Goal: Task Accomplishment & Management: Use online tool/utility

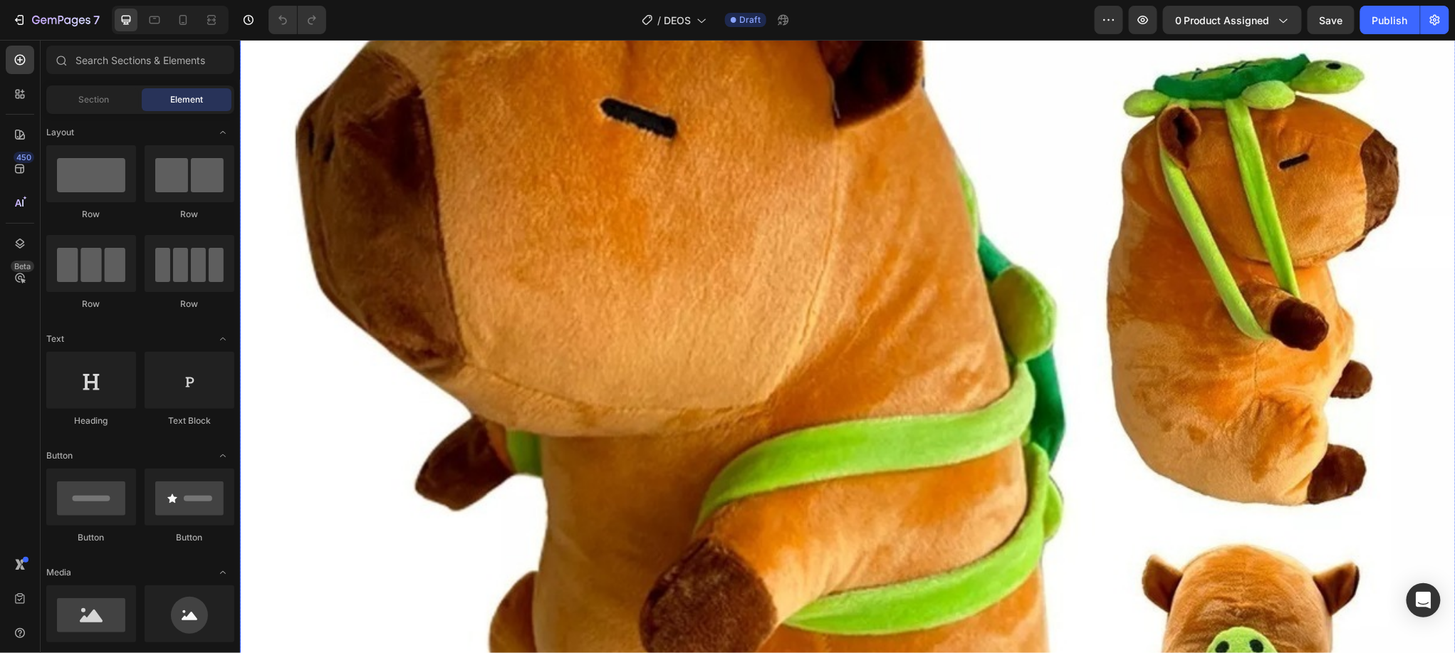
scroll to position [107, 0]
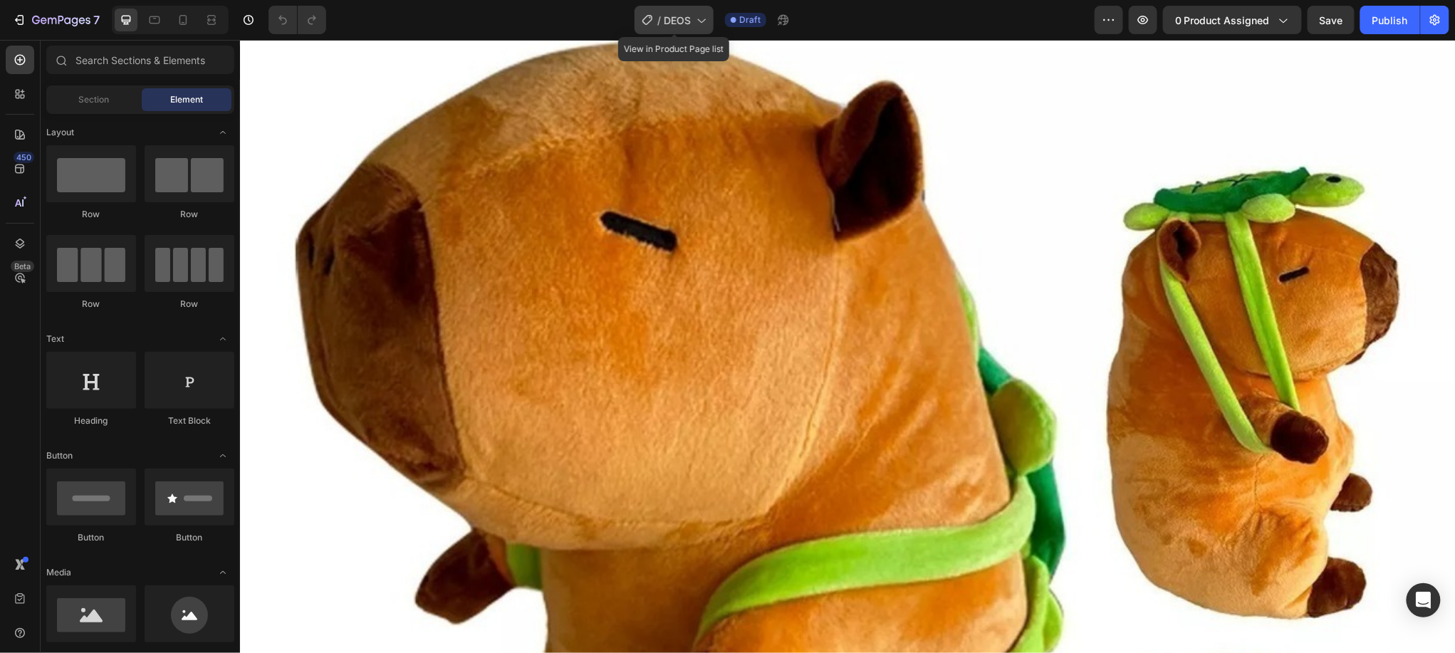
click at [702, 17] on icon at bounding box center [701, 20] width 14 height 14
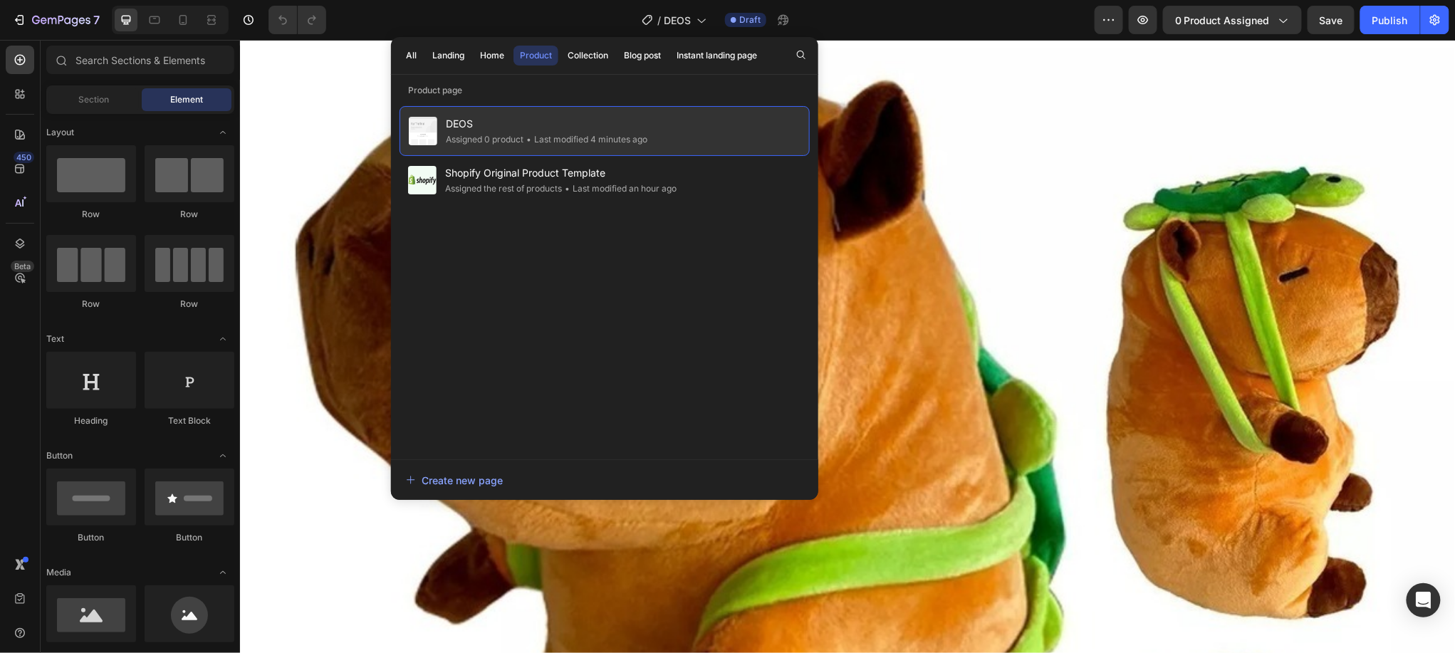
click at [590, 146] on div "• Last modified 4 minutes ago" at bounding box center [585, 139] width 124 height 14
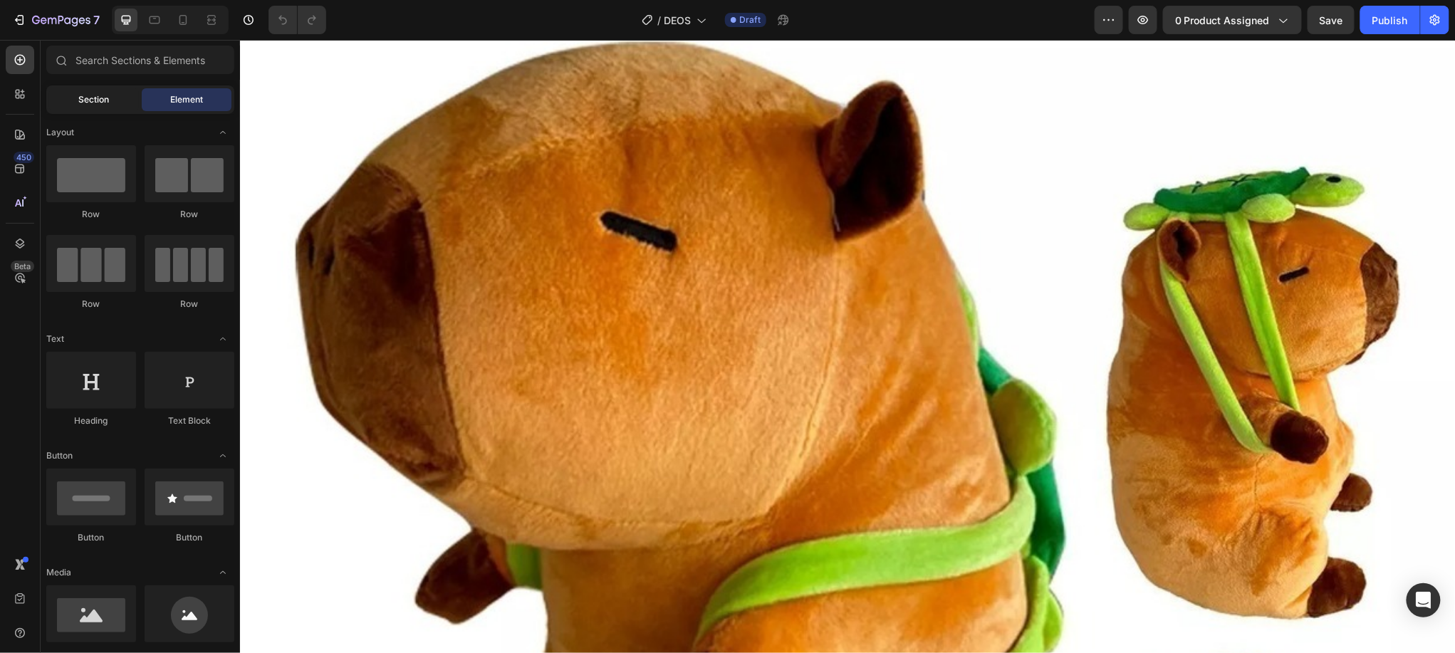
click at [100, 103] on span "Section" at bounding box center [94, 99] width 31 height 13
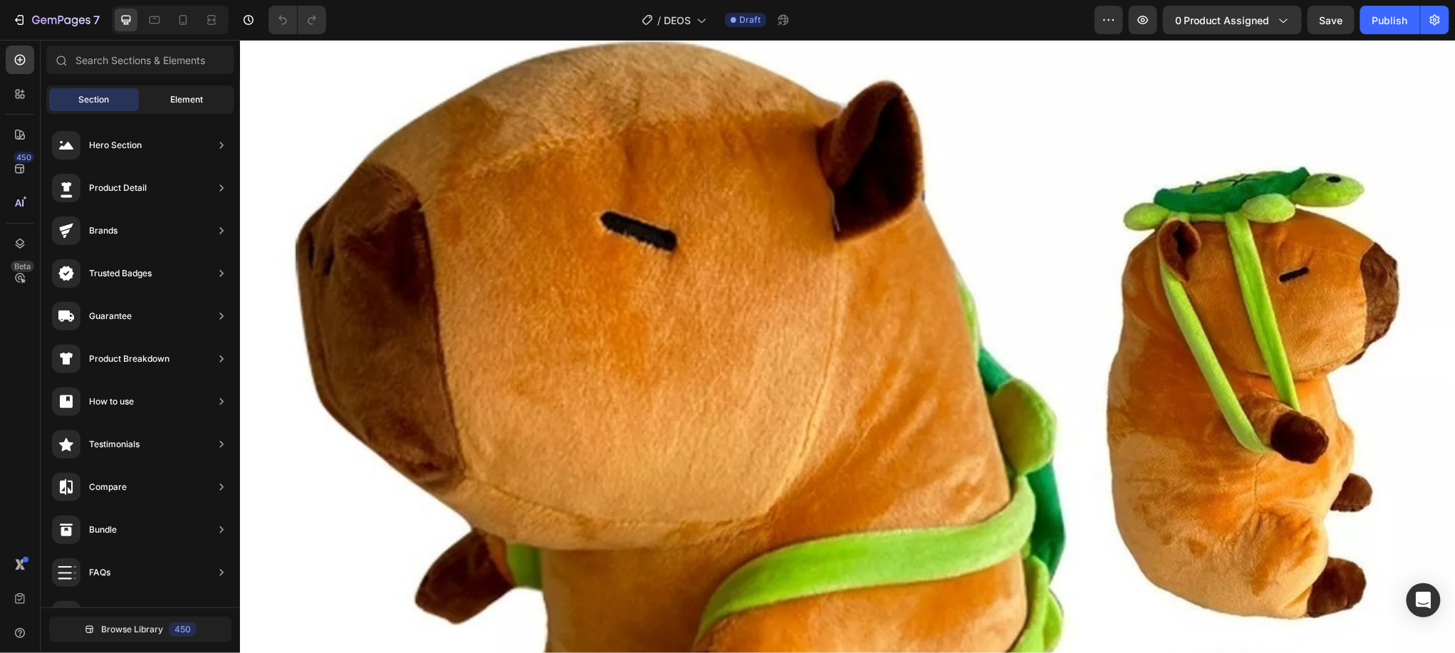
click at [188, 105] on span "Element" at bounding box center [186, 99] width 33 height 13
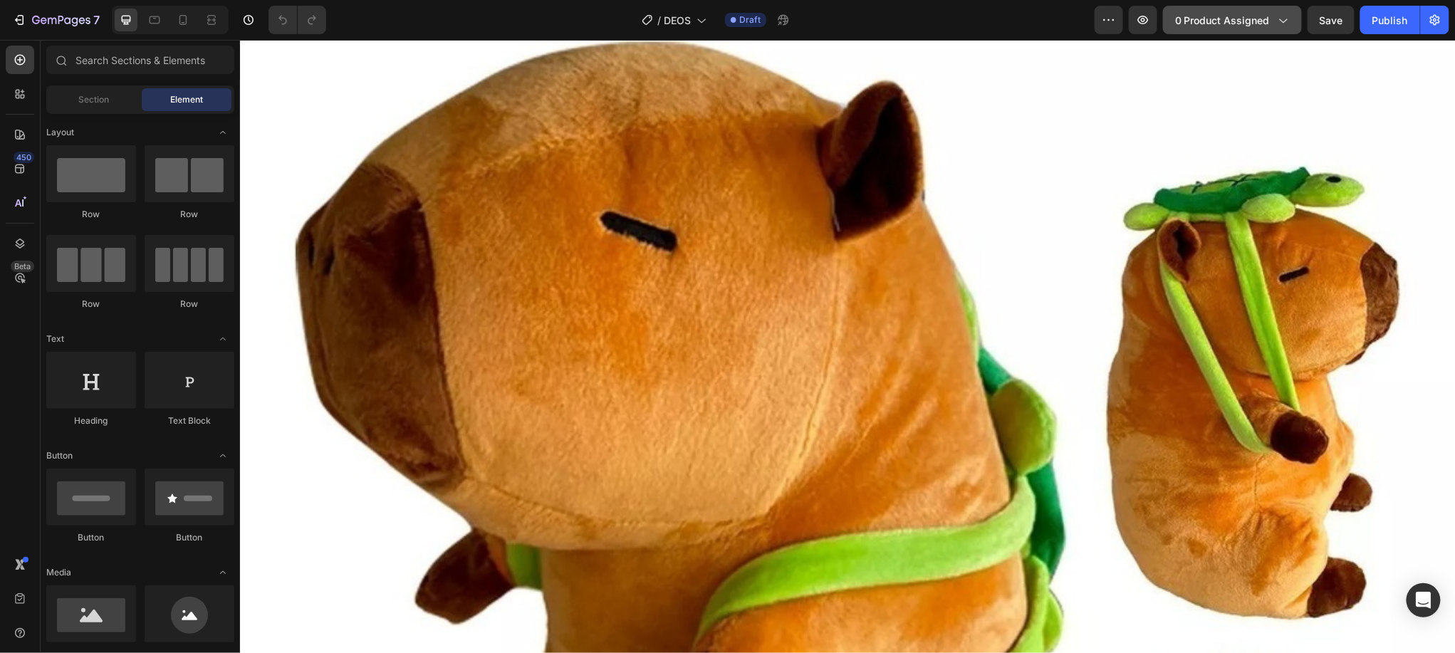
click at [969, 19] on span "0 product assigned" at bounding box center [1222, 20] width 95 height 15
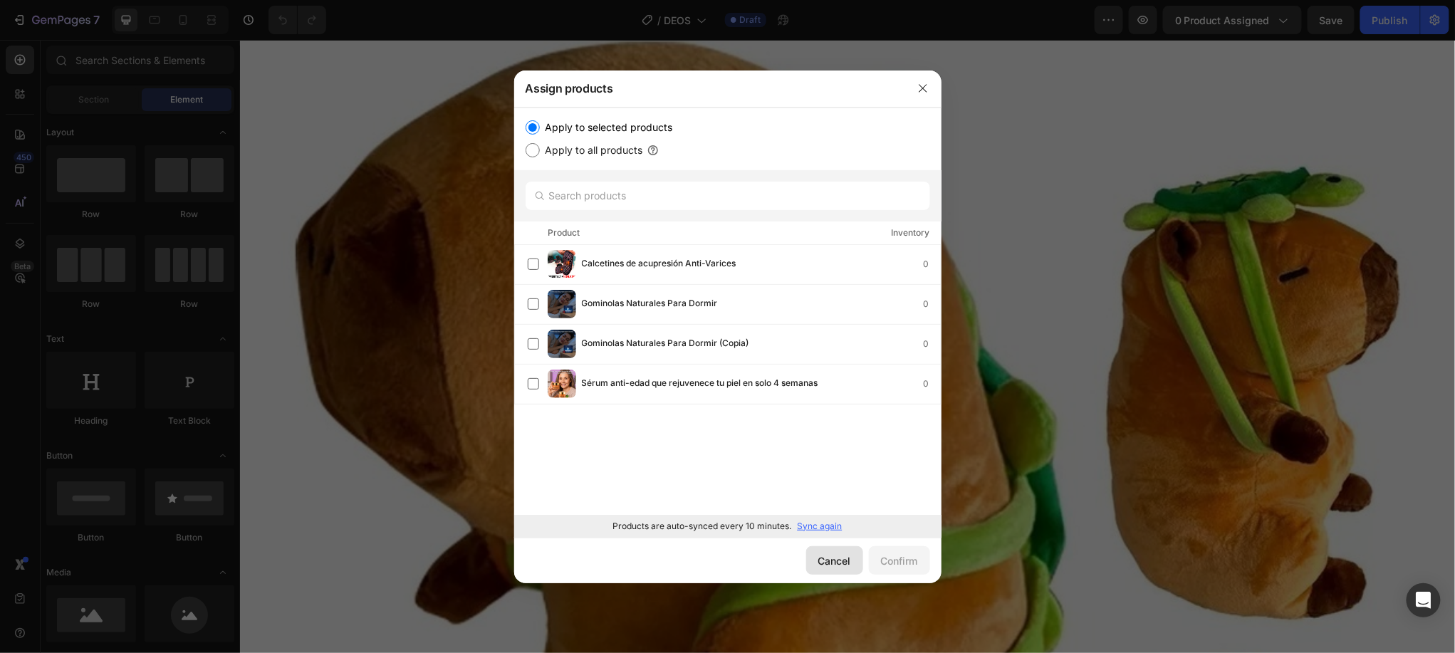
click at [831, 434] on div "Cancel" at bounding box center [834, 560] width 33 height 15
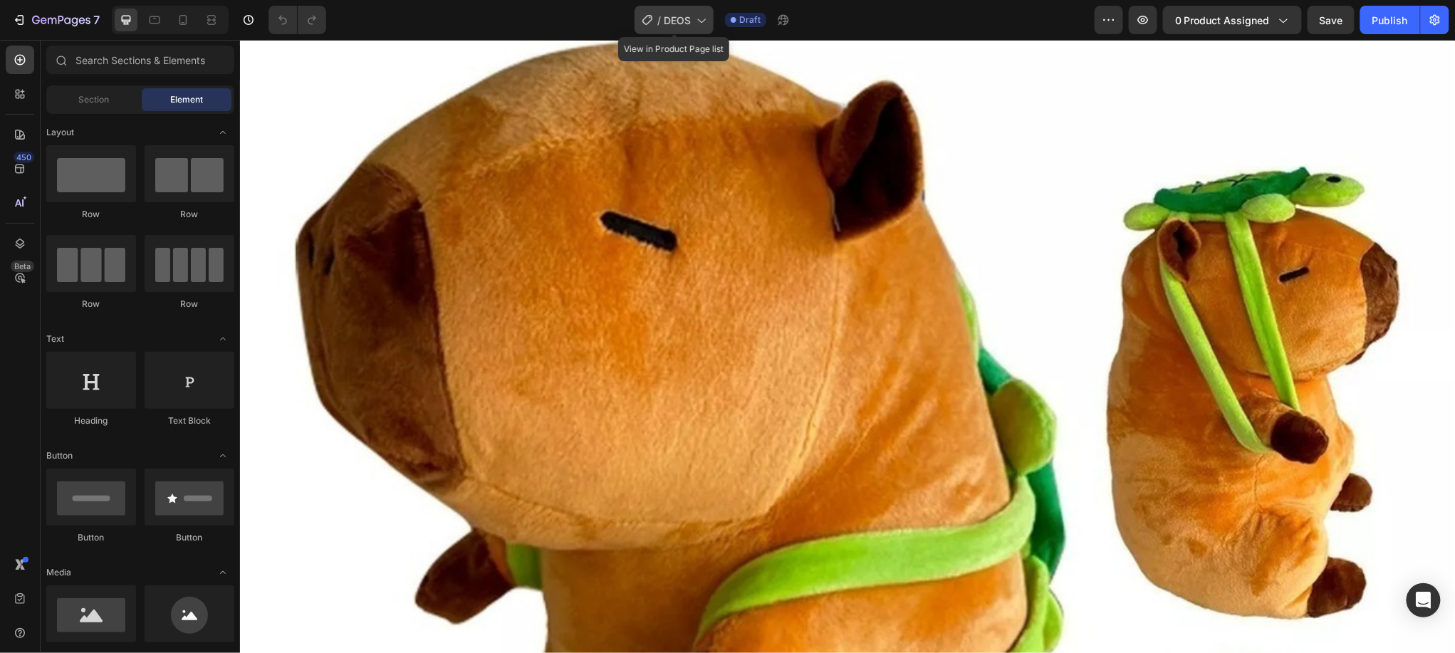
click at [701, 23] on icon at bounding box center [701, 20] width 14 height 14
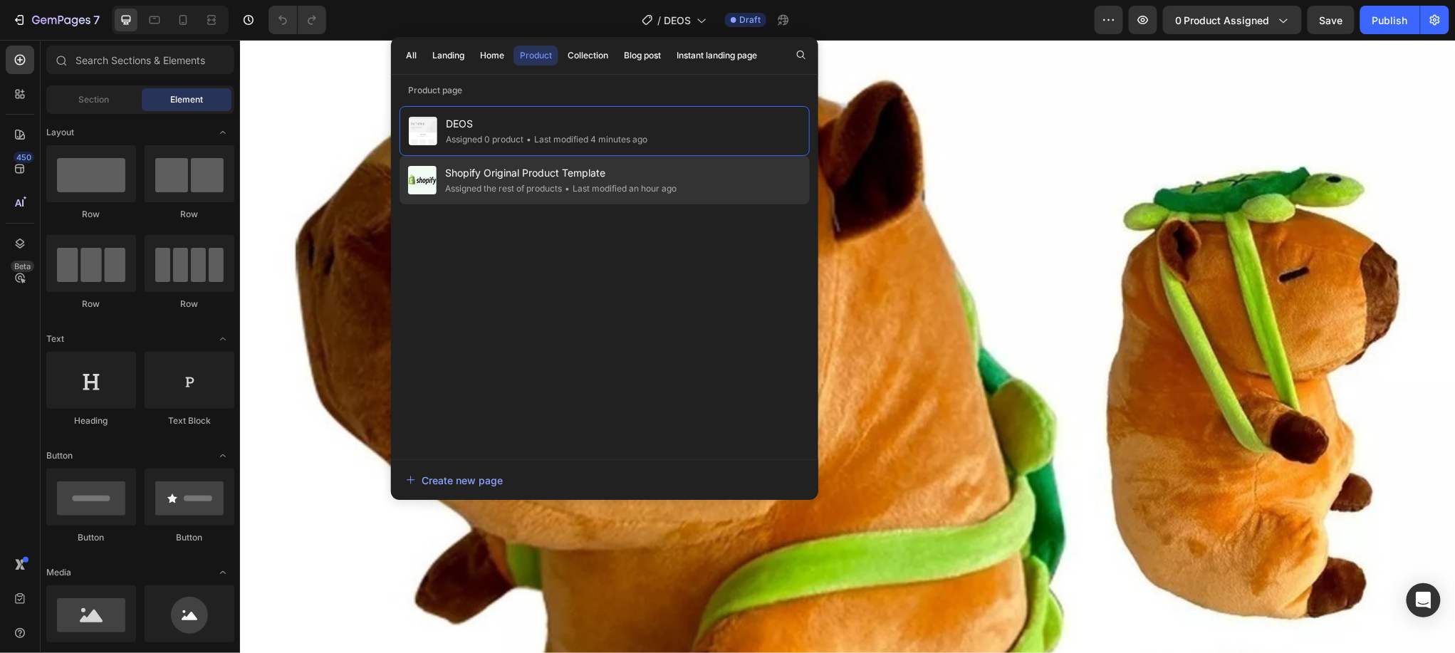
click at [674, 184] on div "• Last modified an hour ago" at bounding box center [619, 189] width 115 height 14
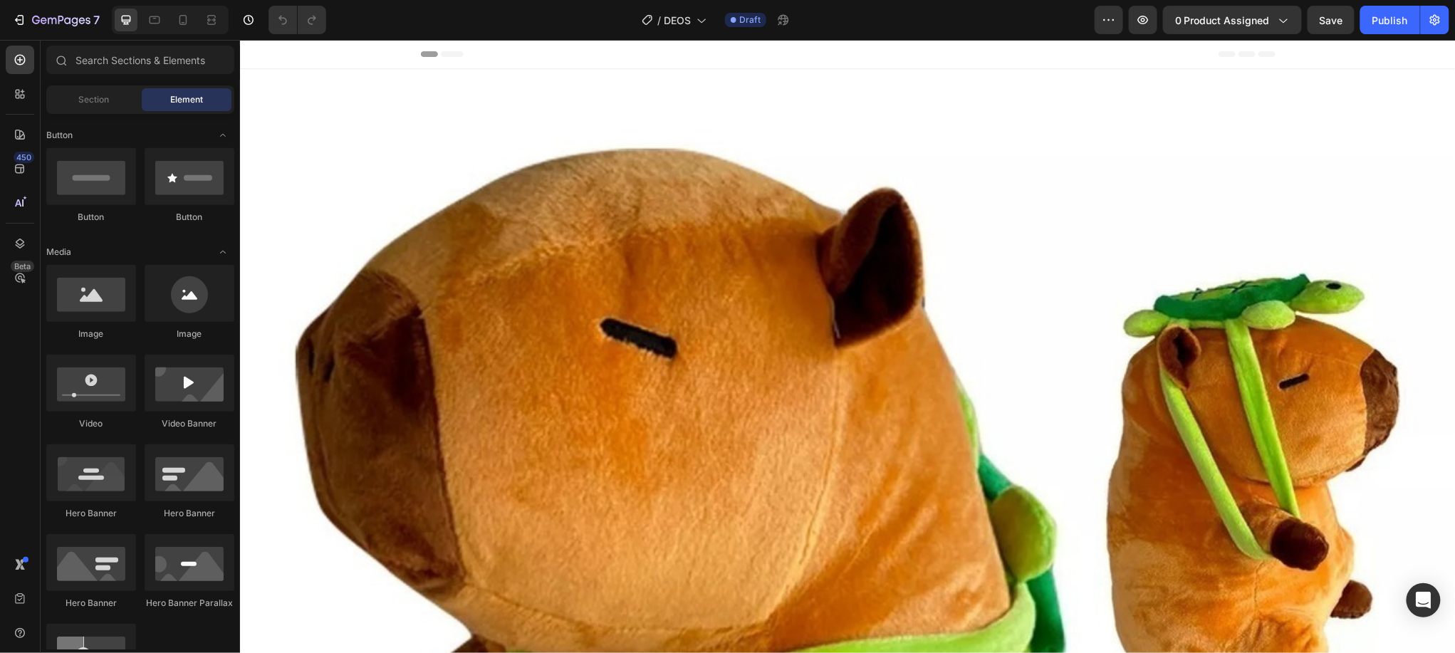
click at [450, 53] on icon at bounding box center [451, 54] width 23 height 6
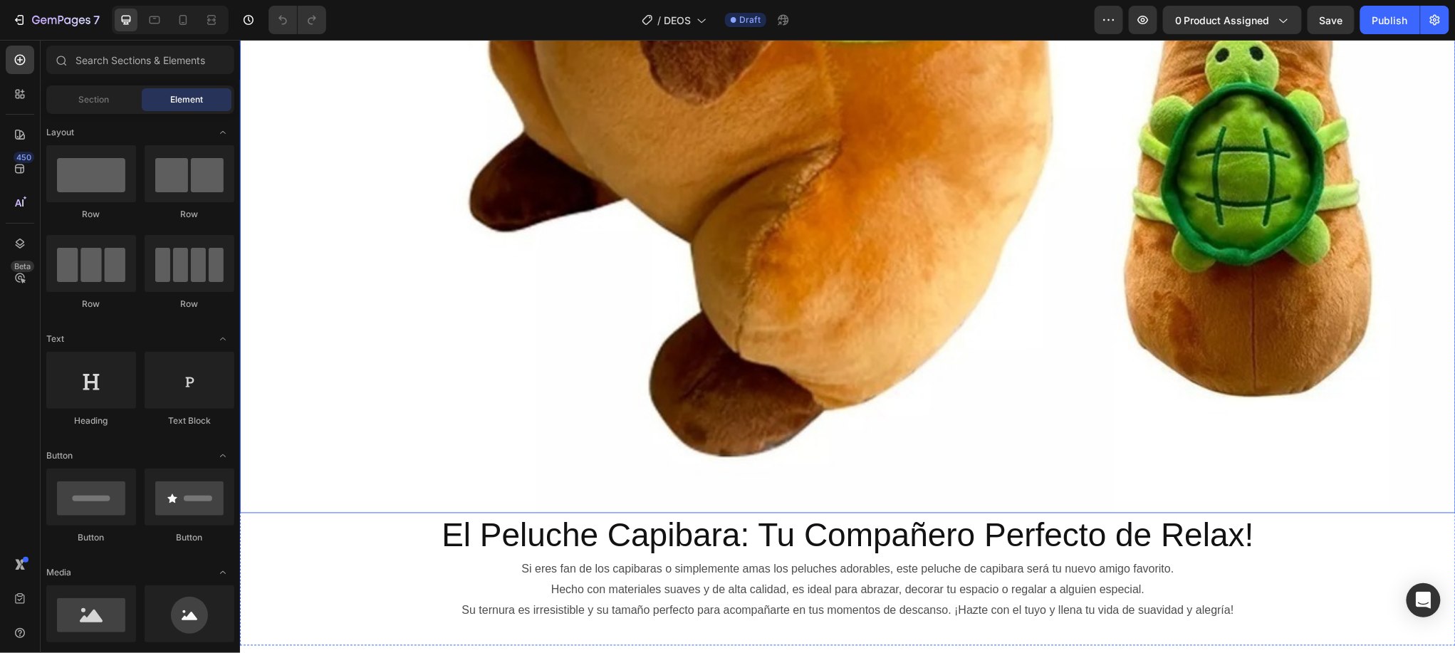
scroll to position [961, 0]
